Goal: Find specific page/section: Find specific page/section

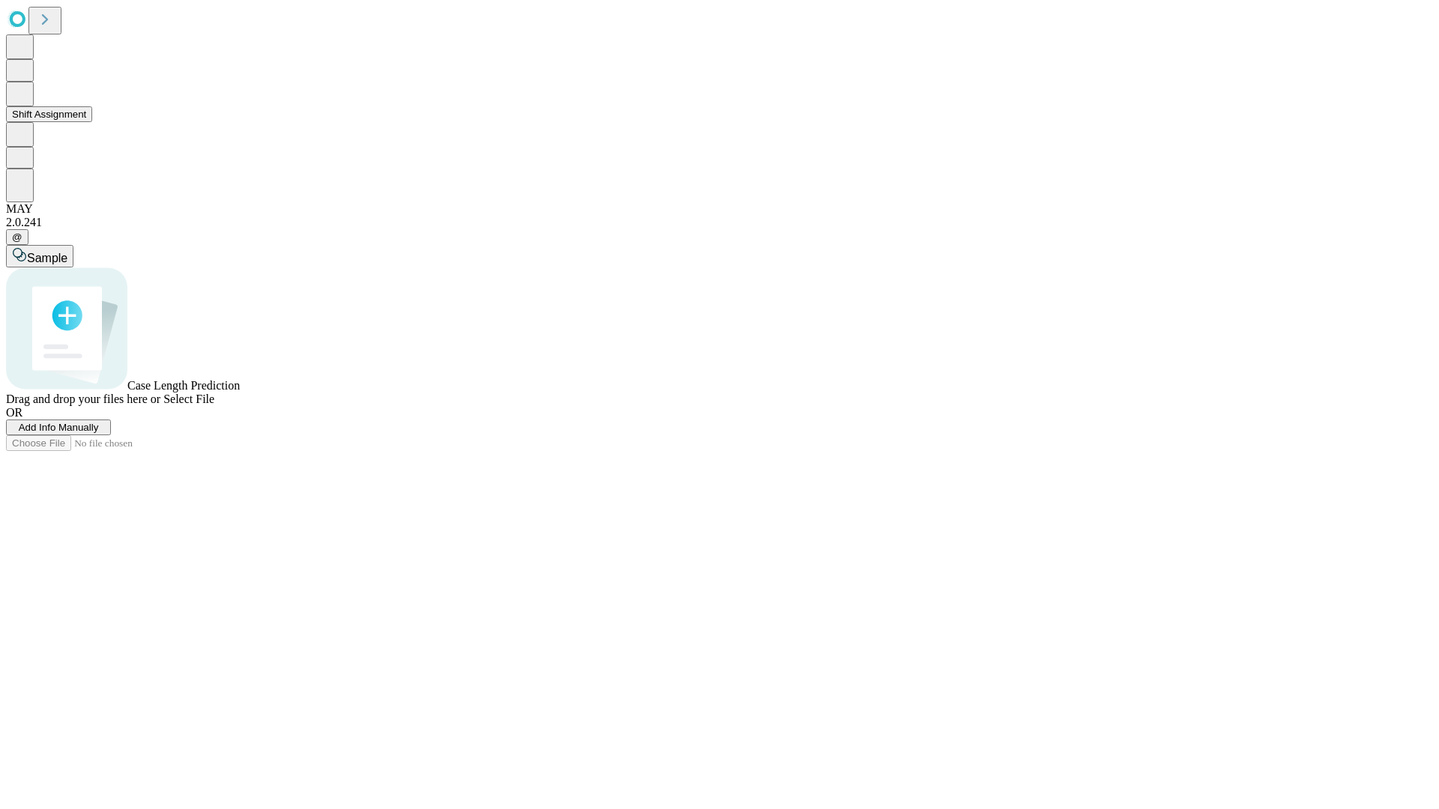
click at [92, 122] on button "Shift Assignment" at bounding box center [49, 114] width 86 height 16
